Goal: Information Seeking & Learning: Learn about a topic

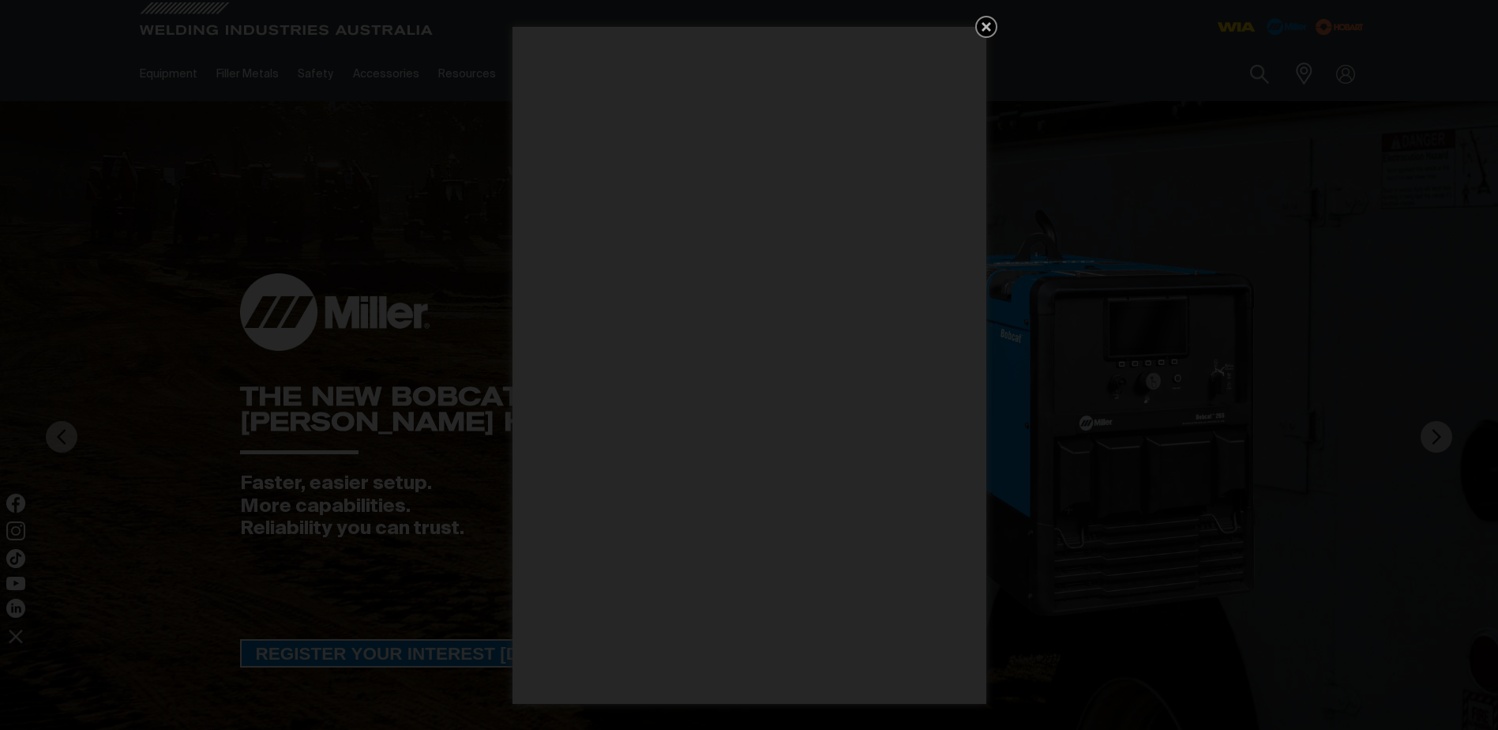
click at [982, 20] on icon "Get 5 WIA Welding Guides Free!" at bounding box center [986, 26] width 19 height 19
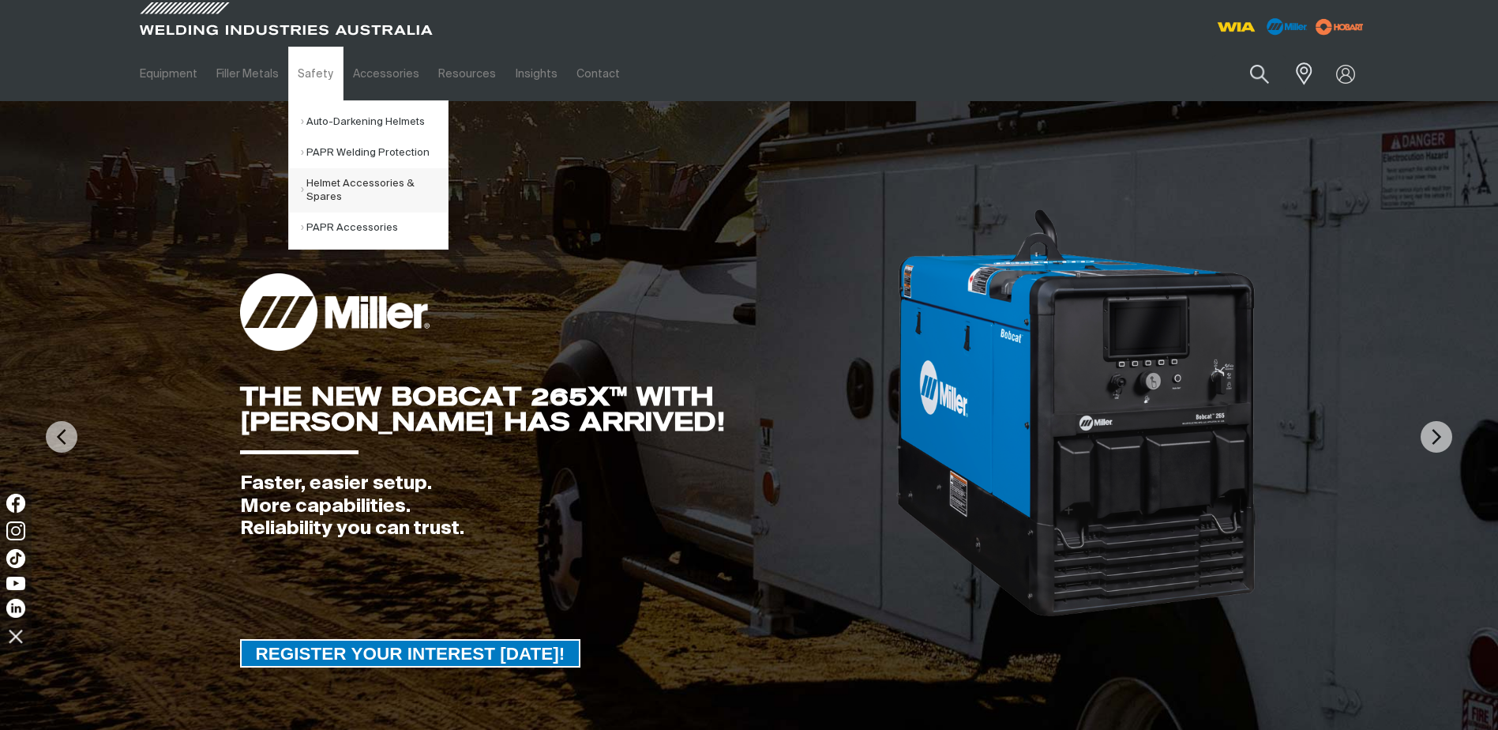
click at [322, 177] on link "Helmet Accessories & Spares" at bounding box center [374, 190] width 147 height 44
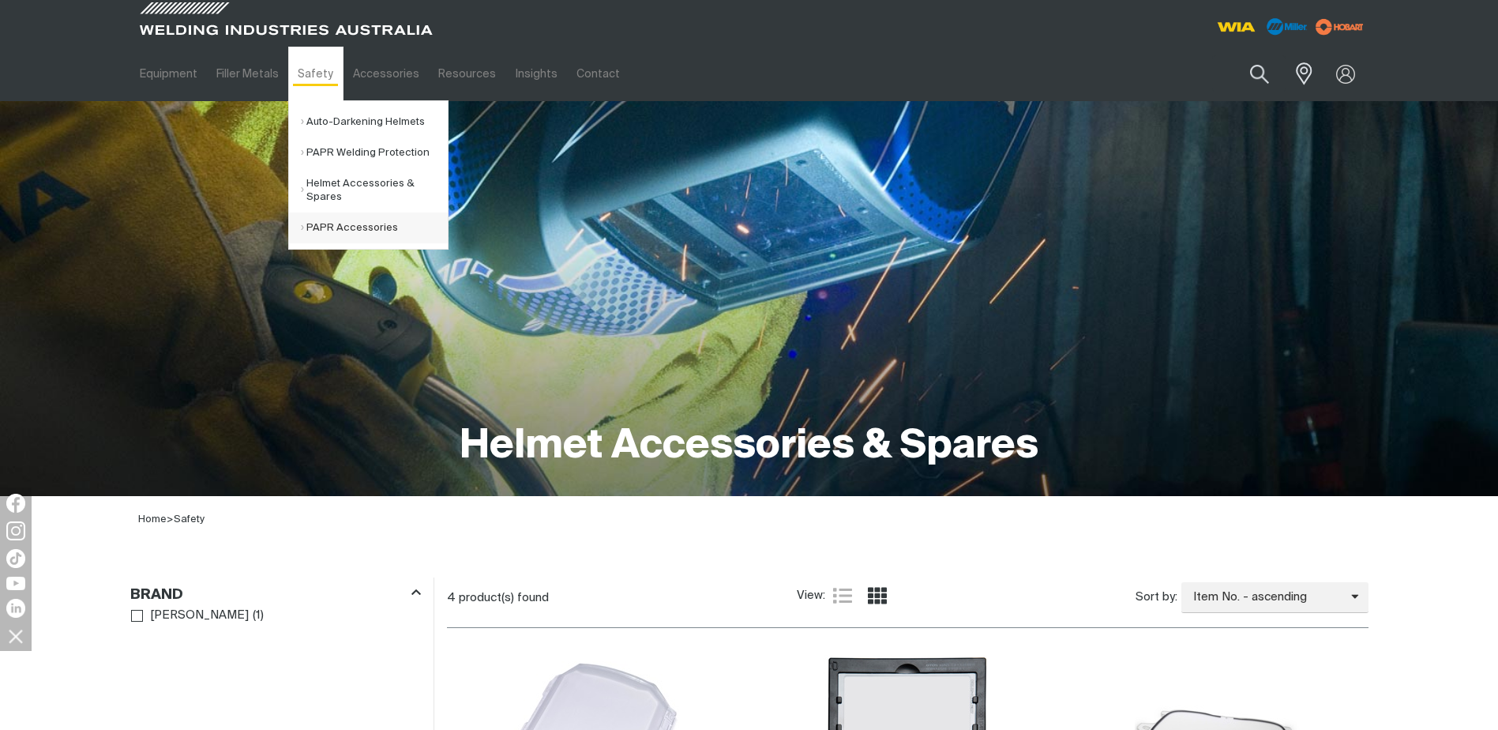
click at [323, 223] on link "PAPR Accessories" at bounding box center [374, 227] width 147 height 31
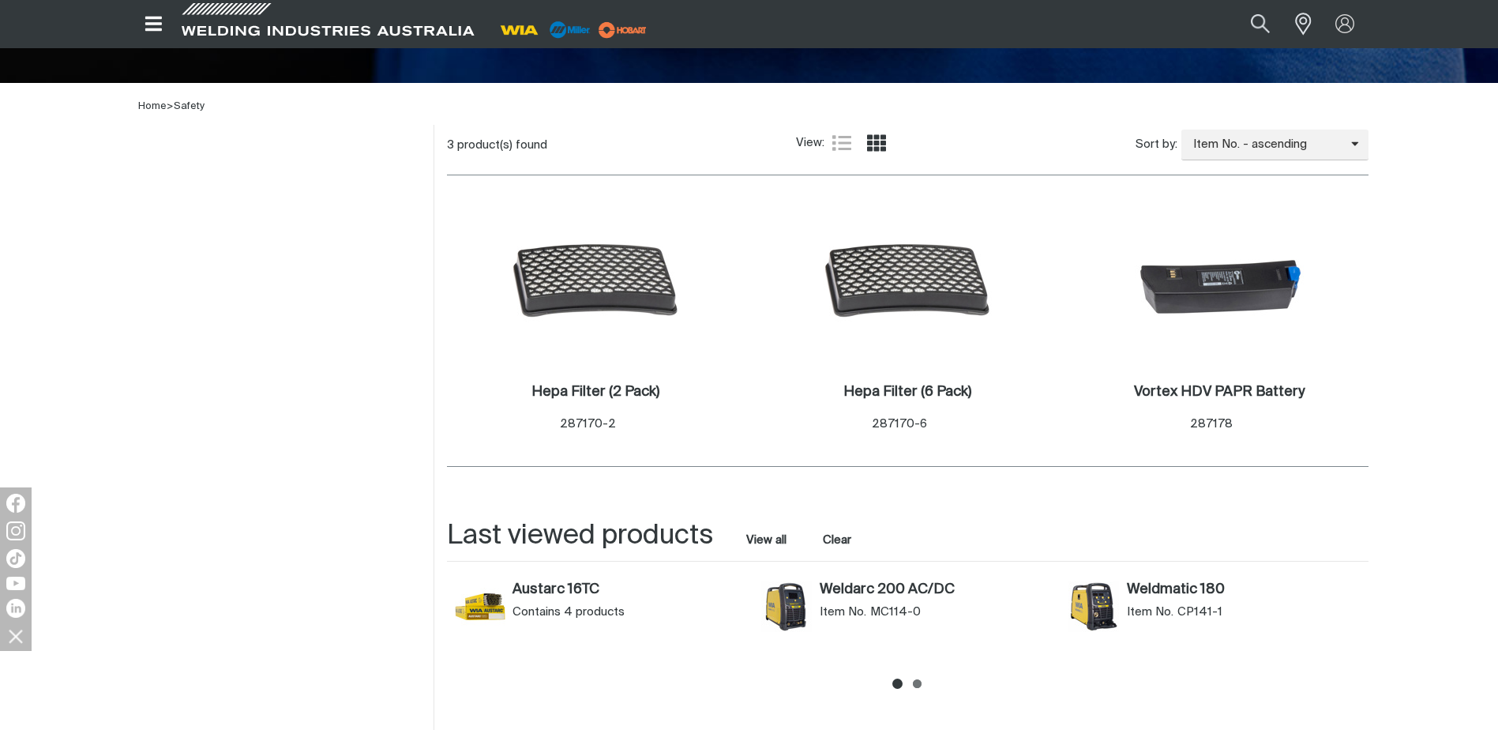
scroll to position [711, 0]
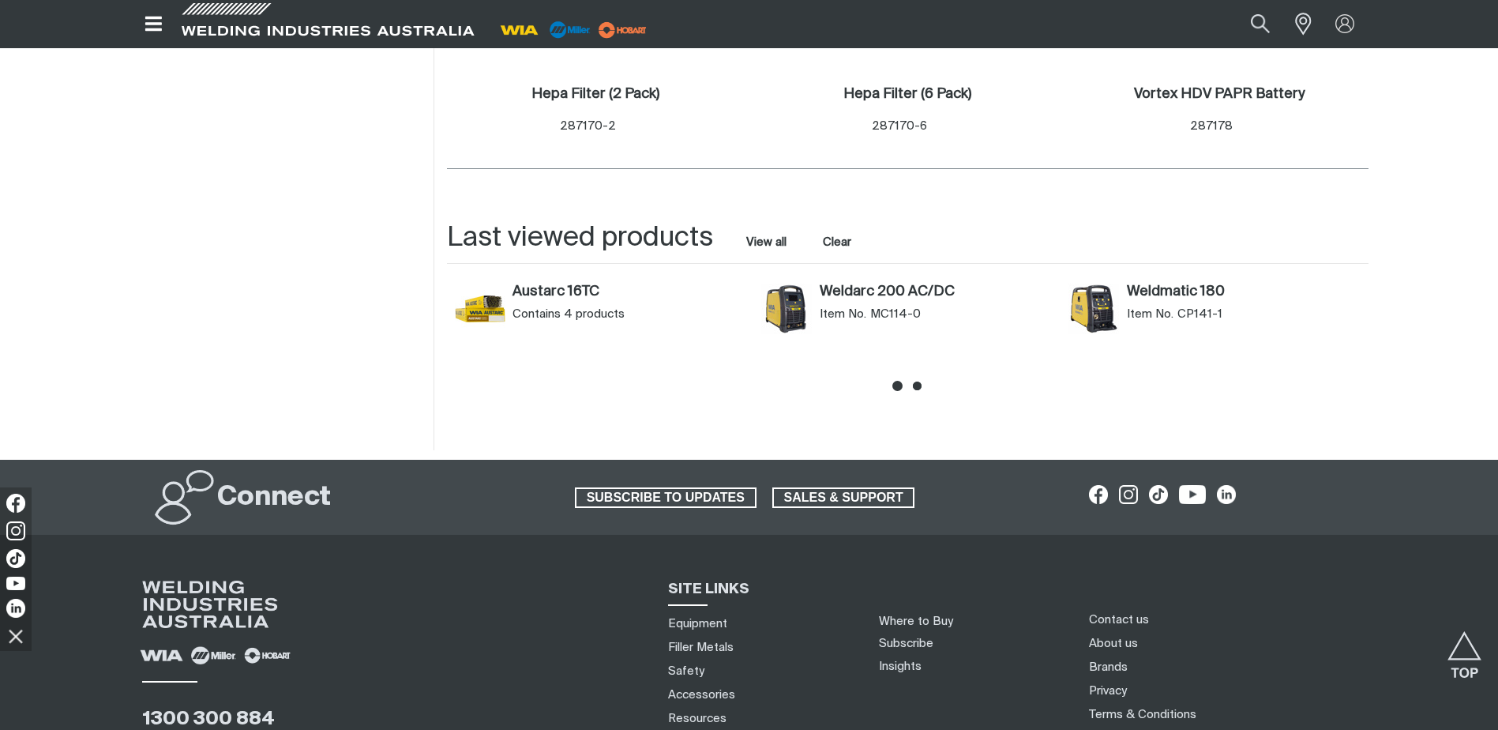
click at [919, 384] on icon at bounding box center [917, 385] width 9 height 9
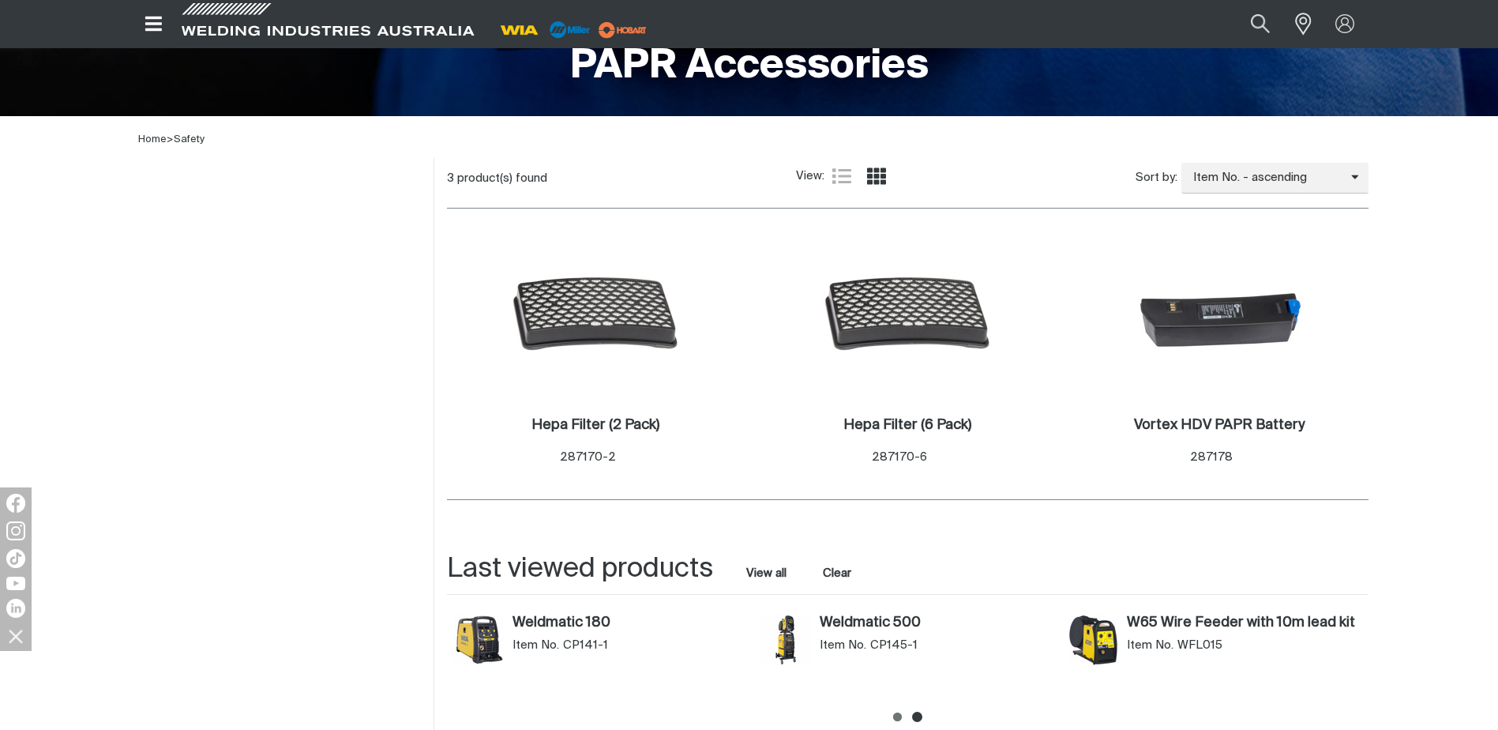
scroll to position [316, 0]
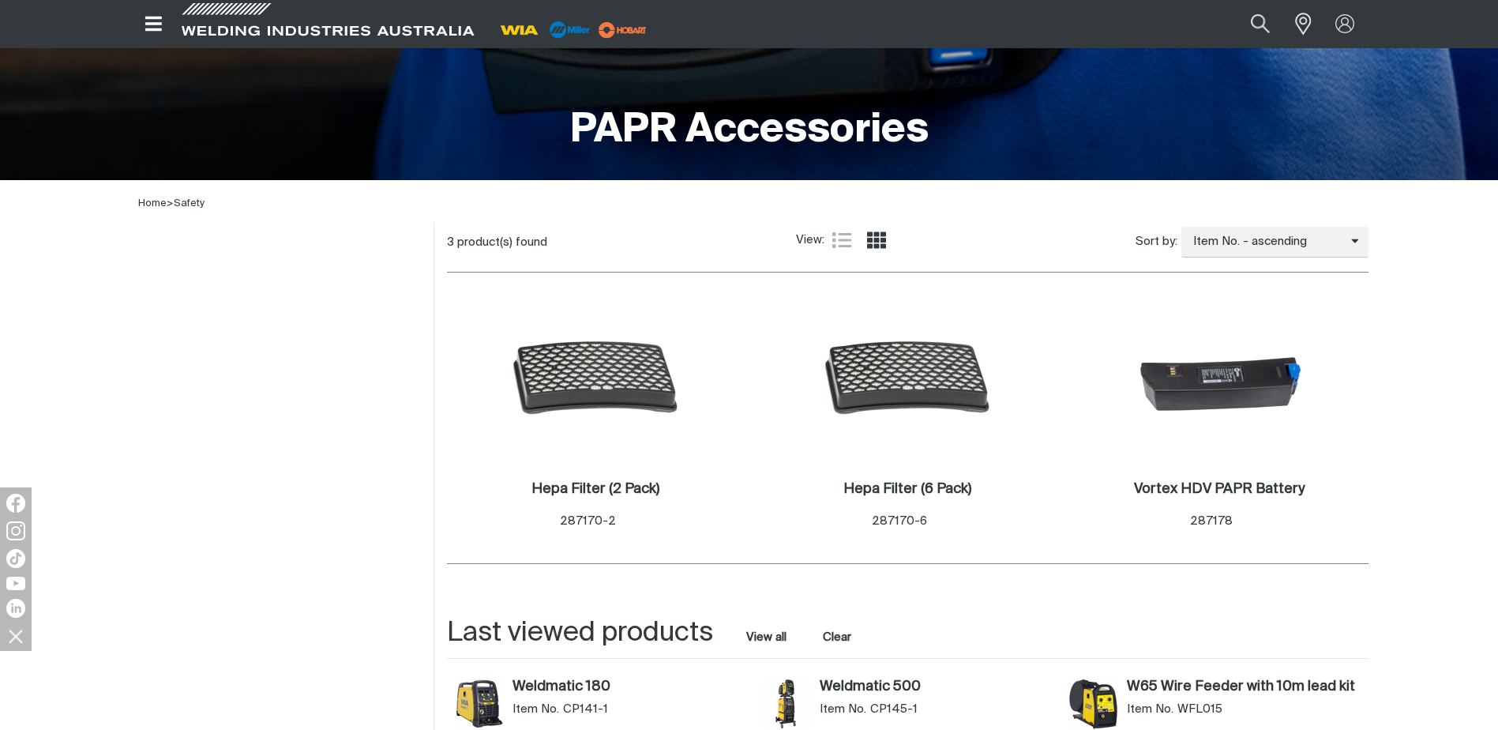
click at [153, 20] on icon "Open top menu" at bounding box center [153, 23] width 23 height 19
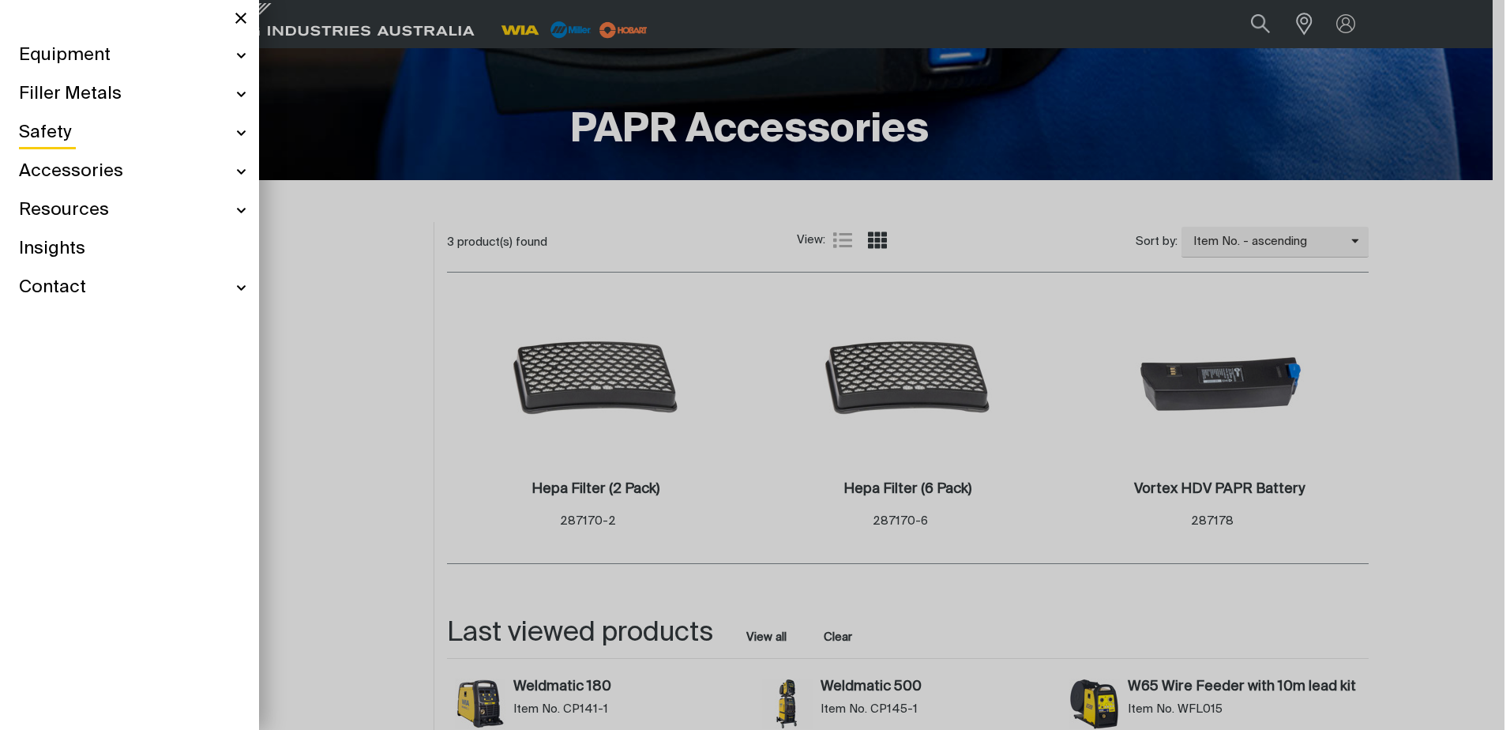
scroll to position [310, 0]
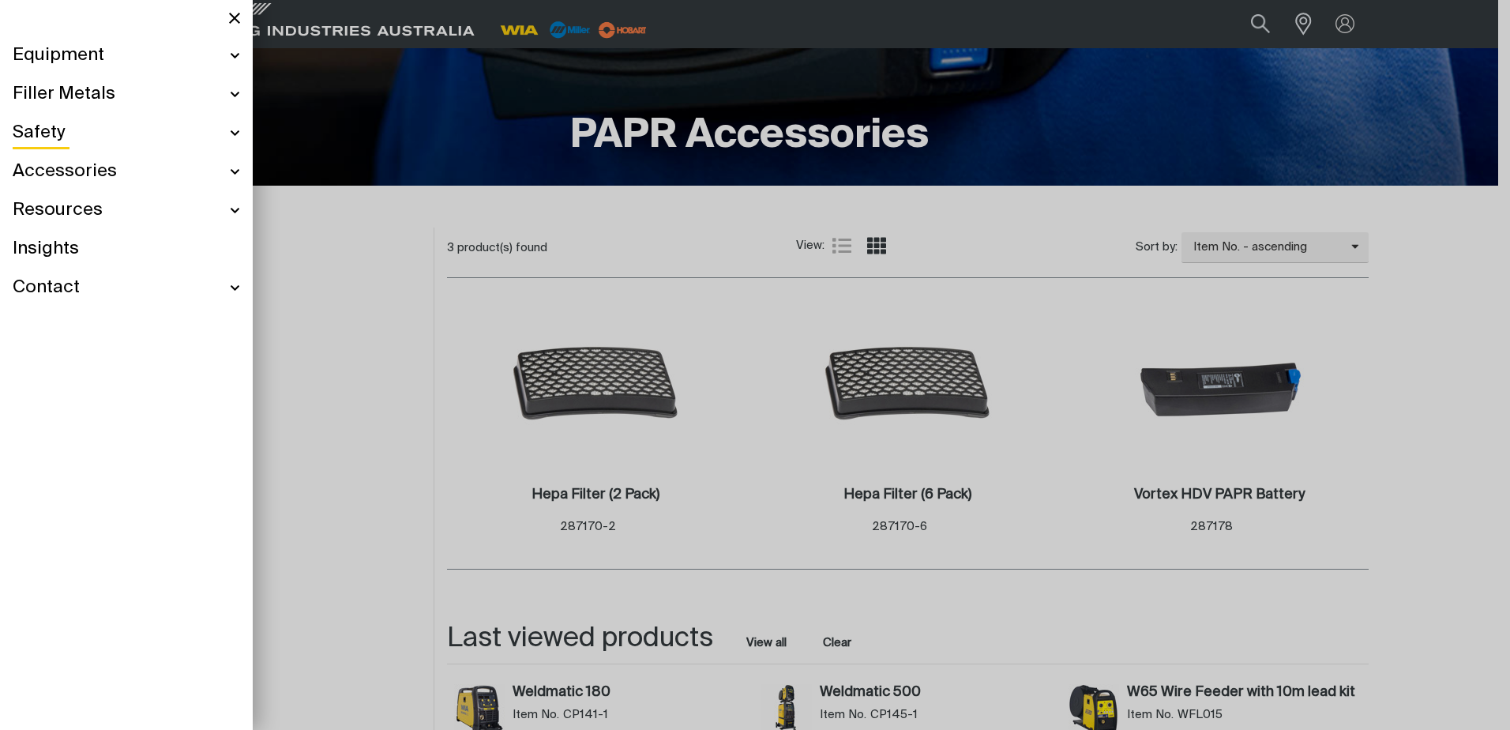
click at [238, 210] on div "Resources" at bounding box center [126, 210] width 227 height 39
click at [235, 171] on div "Accessories" at bounding box center [126, 171] width 227 height 39
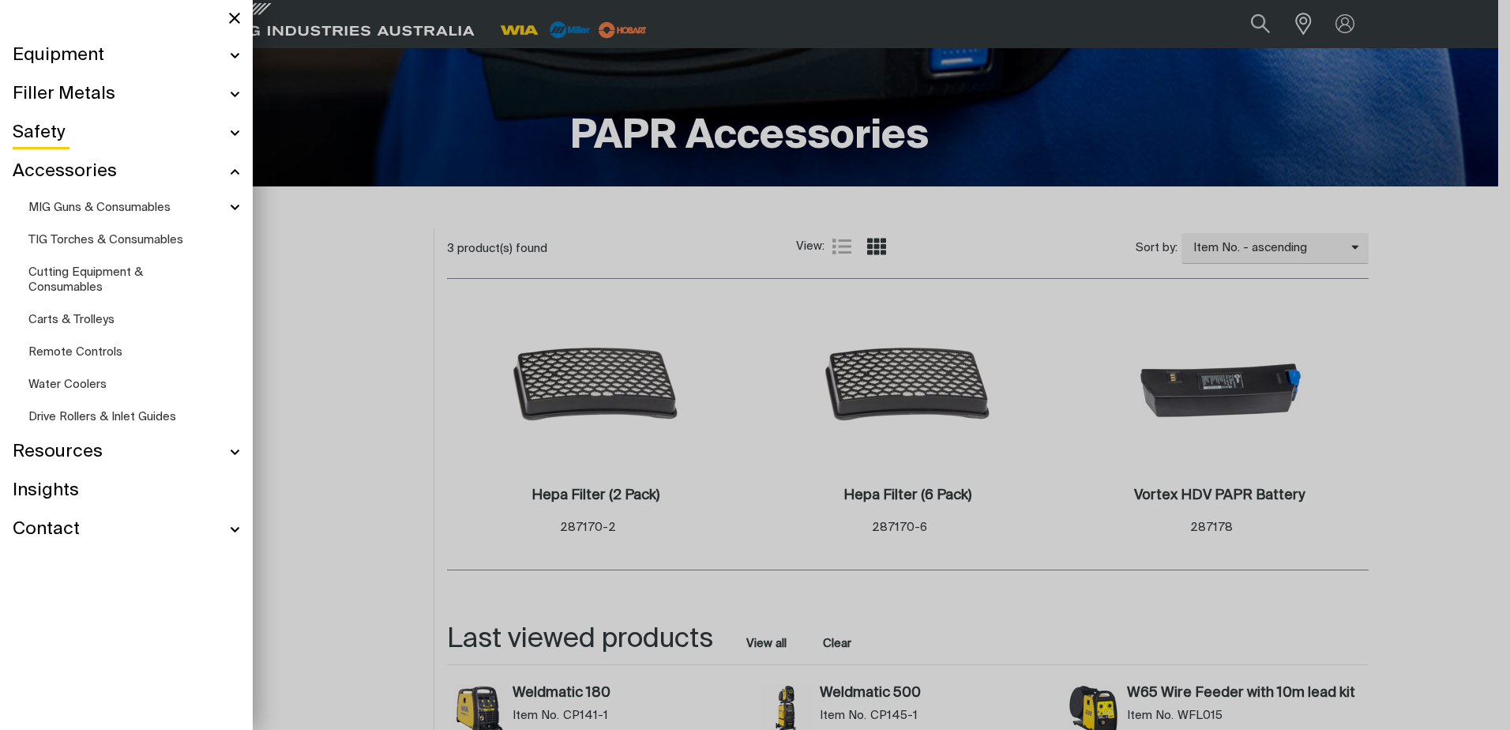
scroll to position [309, 0]
click at [235, 132] on div "Safety" at bounding box center [126, 133] width 227 height 39
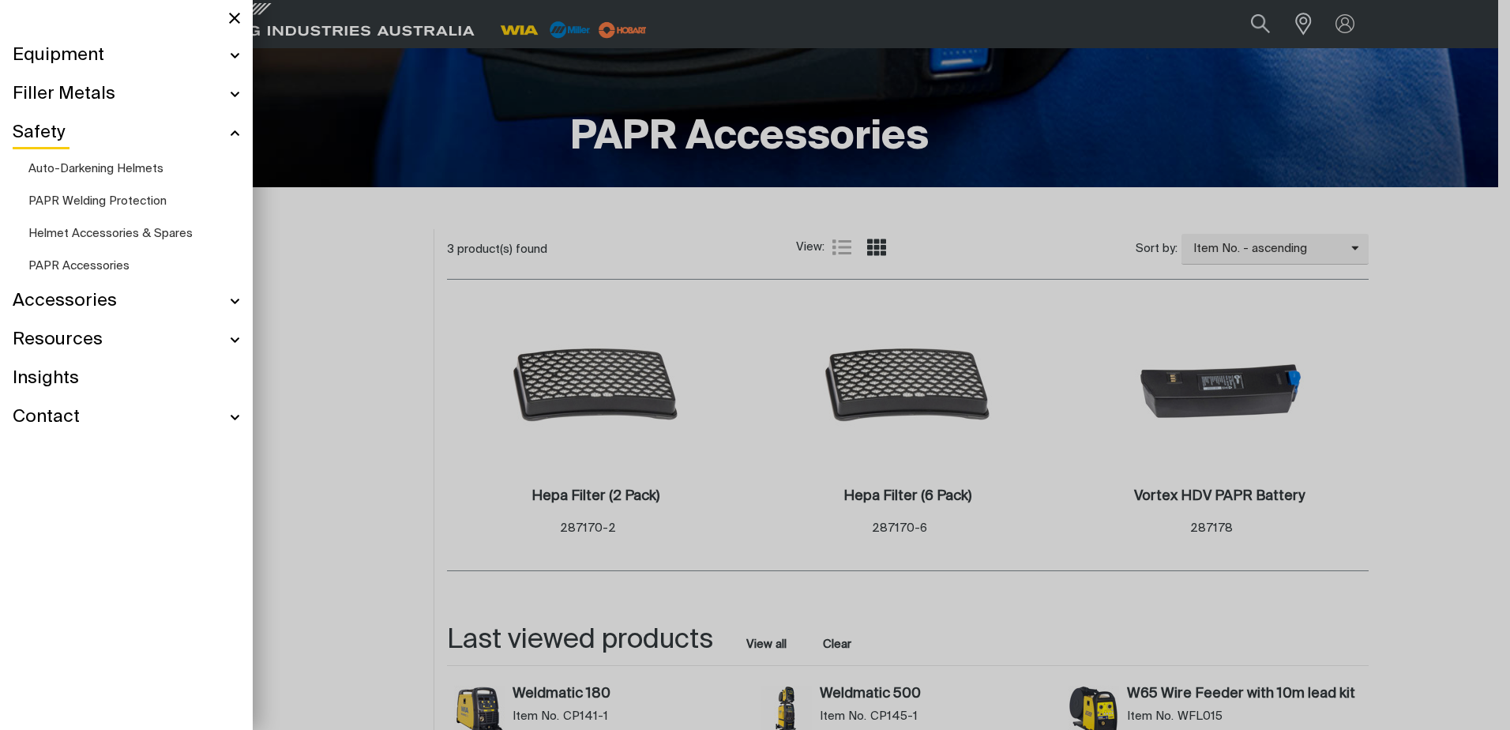
scroll to position [308, 0]
click at [92, 194] on link "PAPR Welding Protection" at bounding box center [134, 201] width 212 height 32
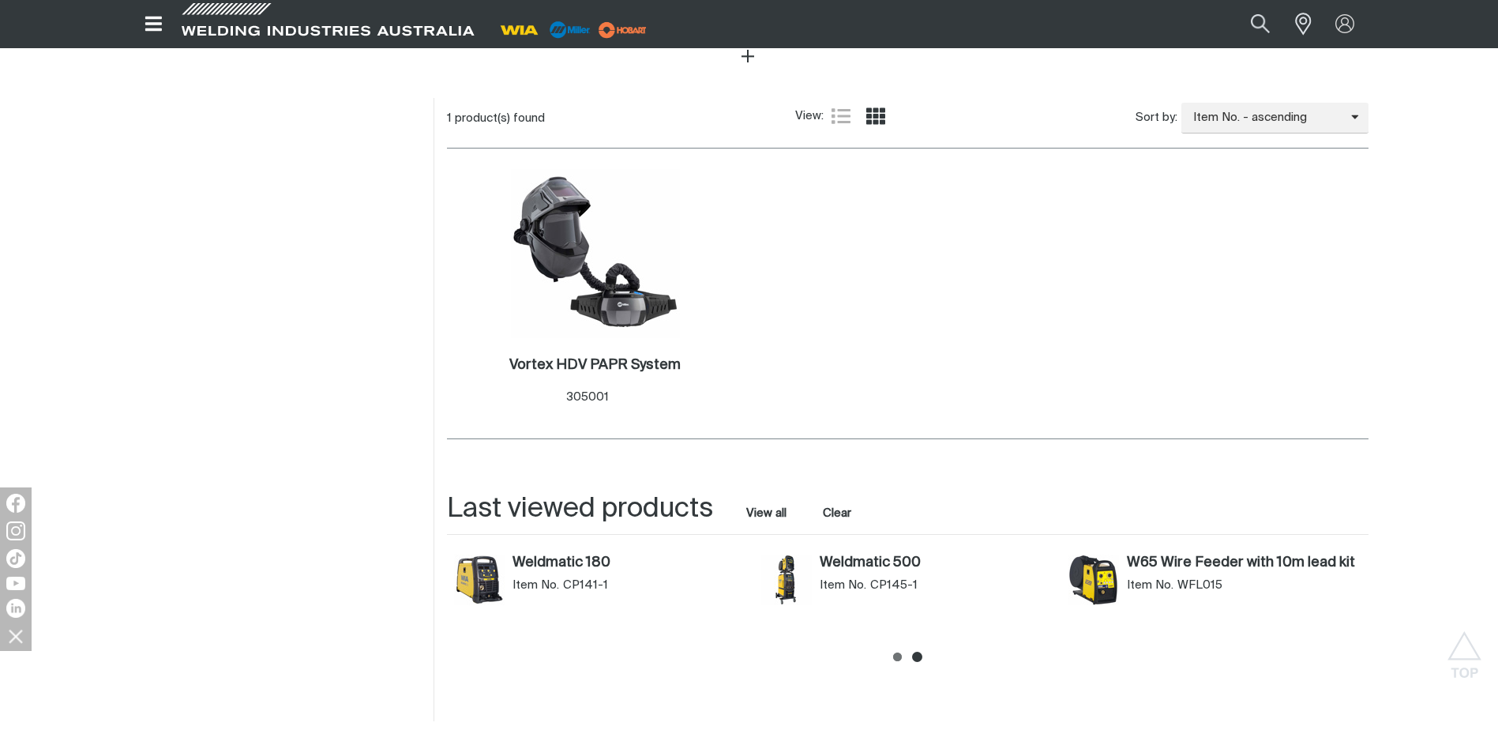
scroll to position [711, 0]
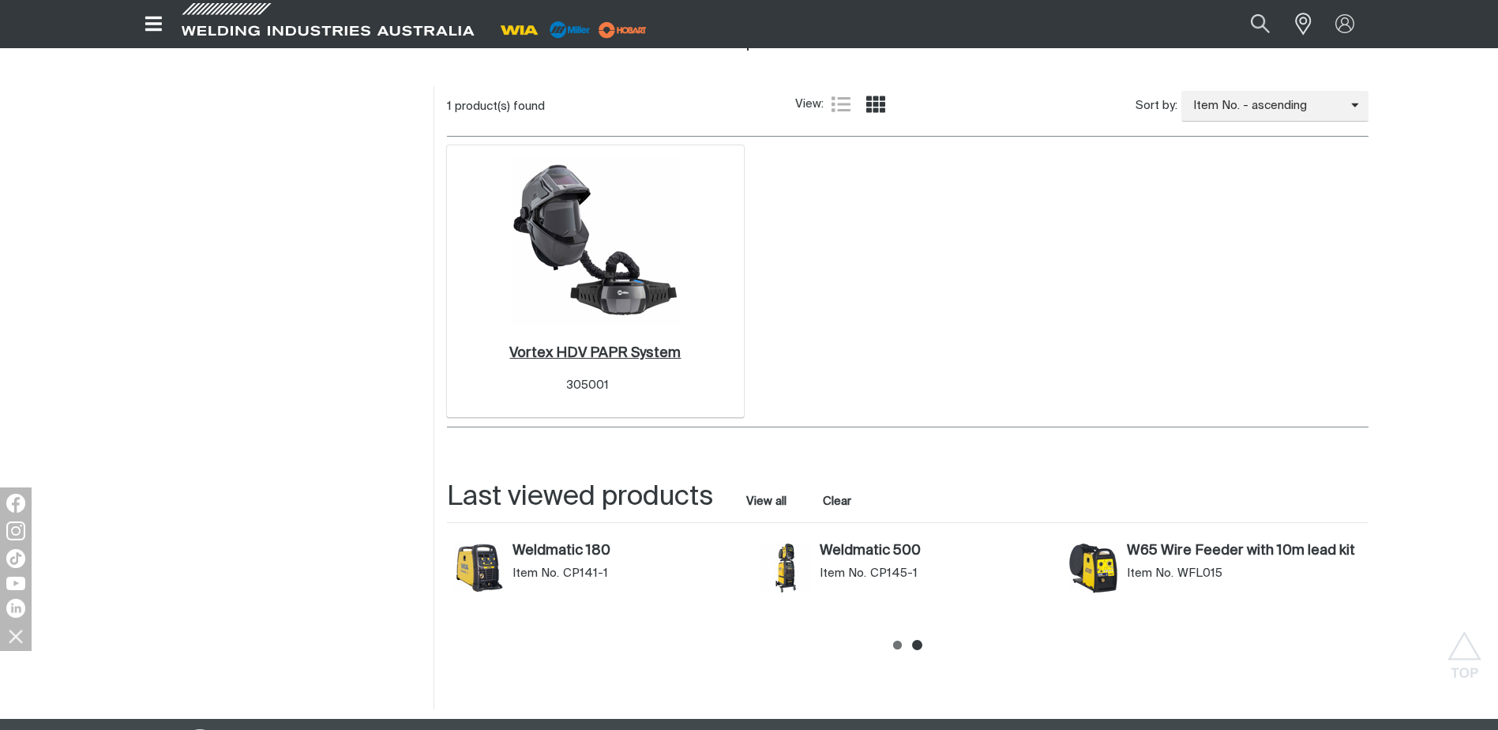
click at [607, 346] on h2 "Vortex HDV PAPR System ." at bounding box center [594, 353] width 171 height 14
